Goal: Navigation & Orientation: Find specific page/section

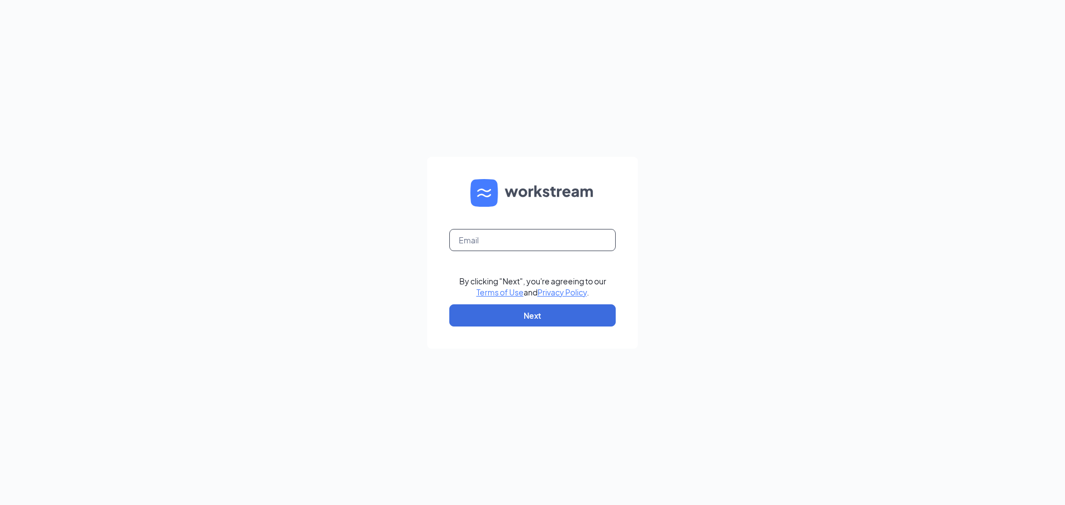
drag, startPoint x: 0, startPoint y: 0, endPoint x: 500, endPoint y: 238, distance: 553.5
click at [499, 235] on input "text" at bounding box center [532, 240] width 166 height 22
type input "[PERSON_NAME][EMAIL_ADDRESS][DOMAIN_NAME]"
drag, startPoint x: 539, startPoint y: 311, endPoint x: 475, endPoint y: 296, distance: 64.9
click at [537, 309] on button "Next" at bounding box center [532, 315] width 166 height 22
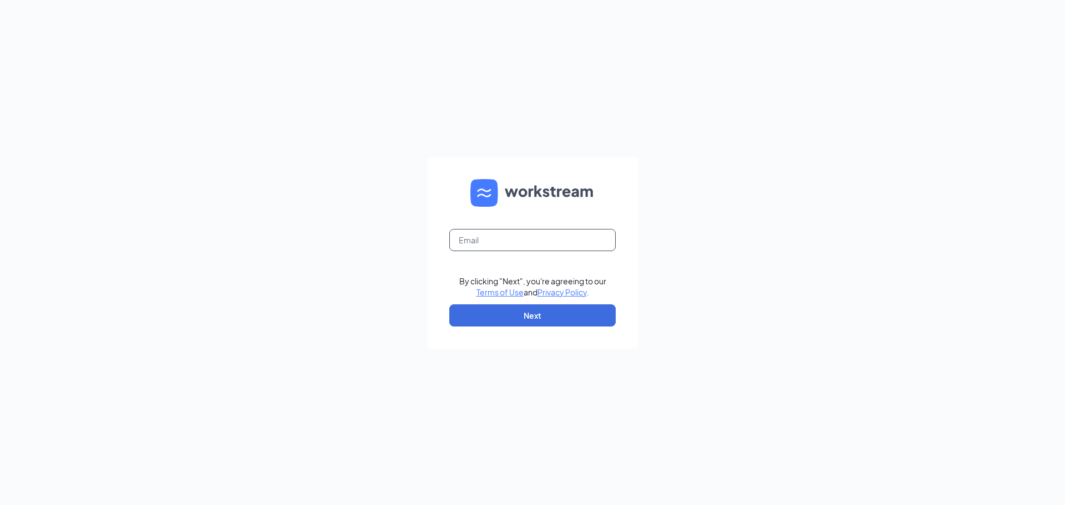
click at [530, 245] on input "text" at bounding box center [532, 240] width 166 height 22
type input "[PERSON_NAME][EMAIL_ADDRESS][DOMAIN_NAME]"
click at [531, 324] on button "Next" at bounding box center [532, 315] width 166 height 22
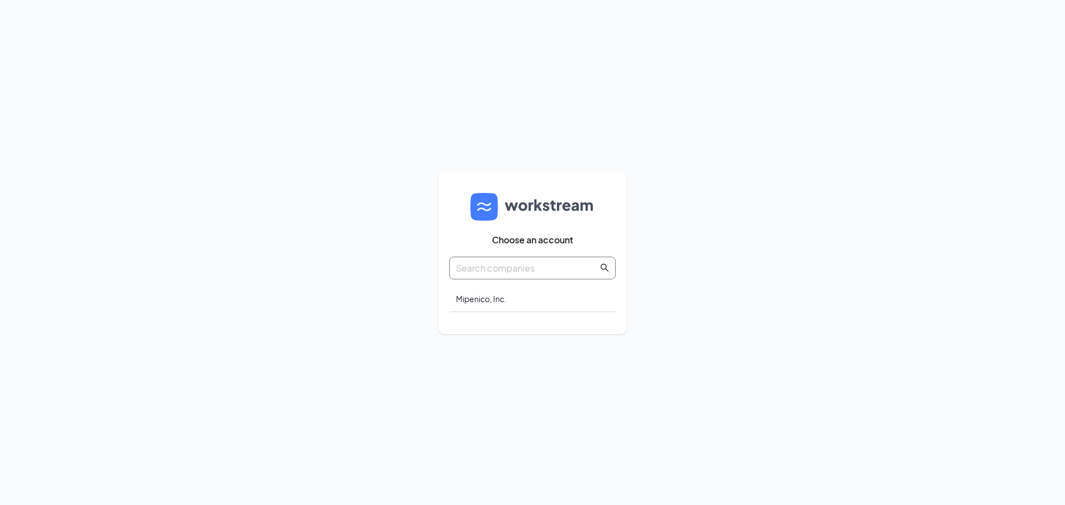
click at [539, 270] on input "text" at bounding box center [527, 268] width 142 height 14
click at [493, 292] on div "Mipenico, Inc." at bounding box center [532, 299] width 166 height 26
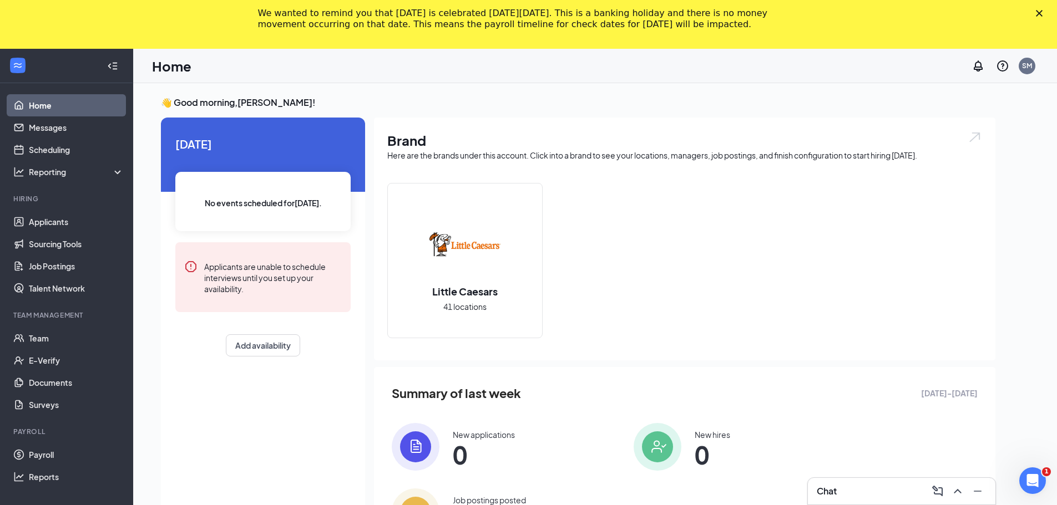
click at [1047, 12] on div "Close" at bounding box center [1040, 13] width 11 height 7
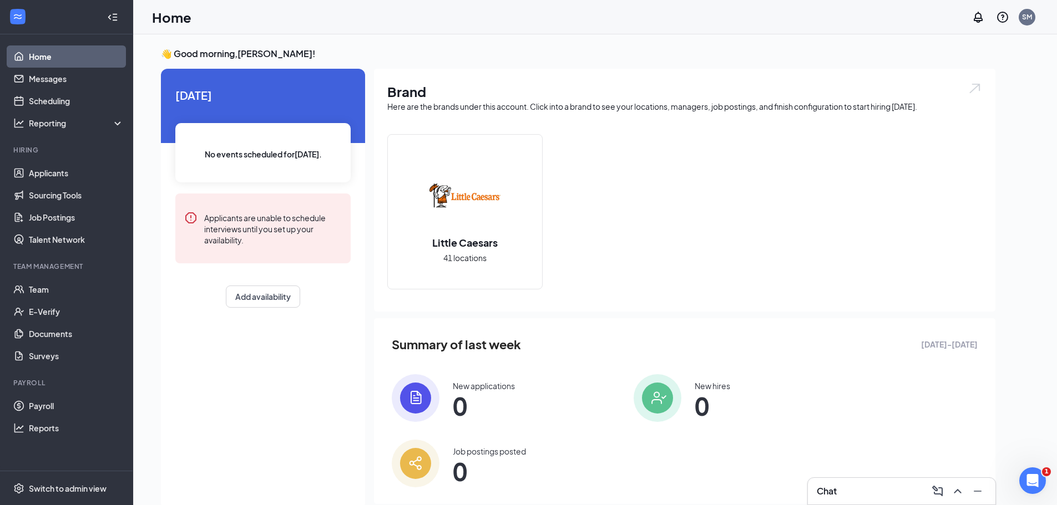
click at [88, 255] on ul "Home Messages Scheduling Reporting Hiring Applicants Sourcing Tools Job Posting…" at bounding box center [66, 252] width 133 height 436
click at [64, 290] on link "Team" at bounding box center [76, 289] width 95 height 22
